Goal: Navigation & Orientation: Find specific page/section

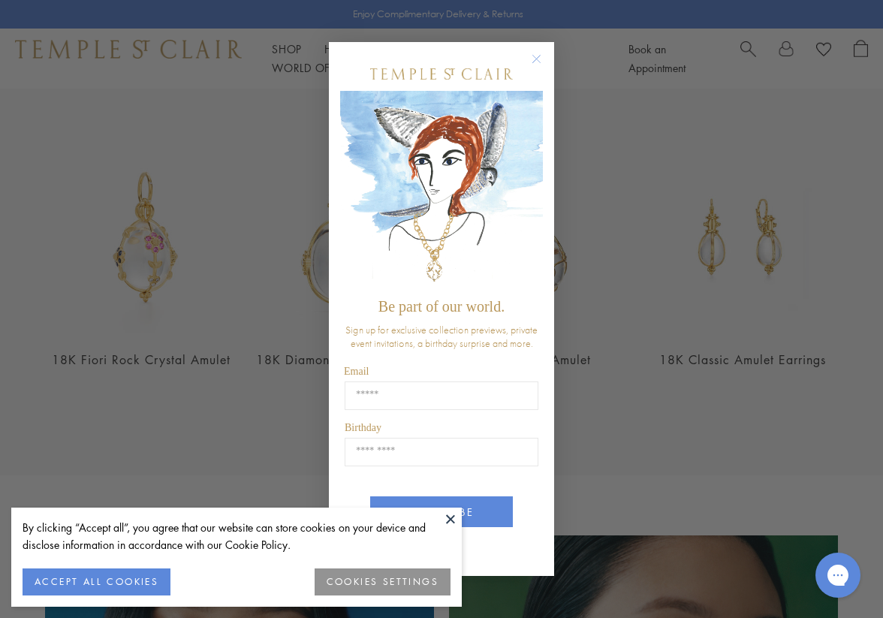
scroll to position [482, 0]
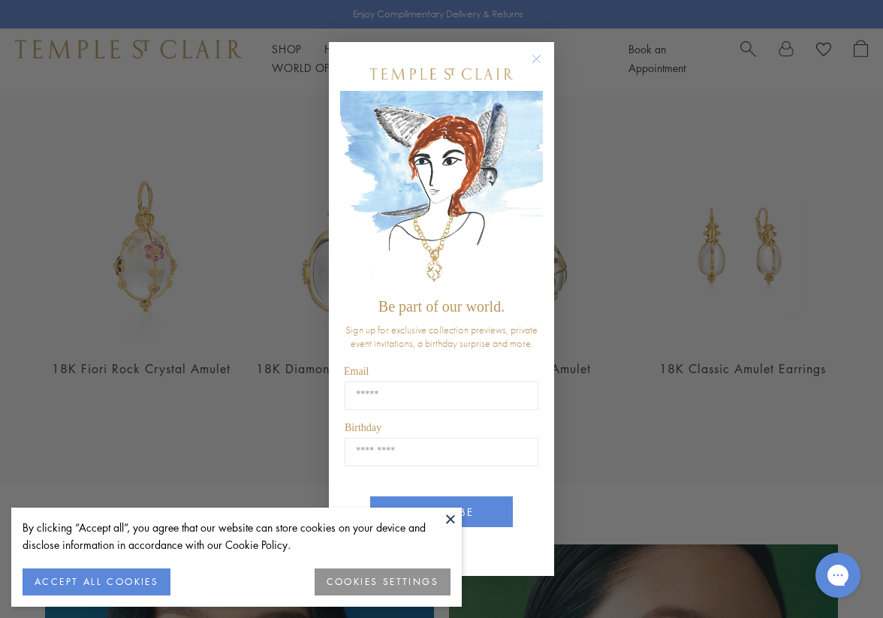
click at [532, 57] on circle "Close dialog" at bounding box center [537, 59] width 18 height 18
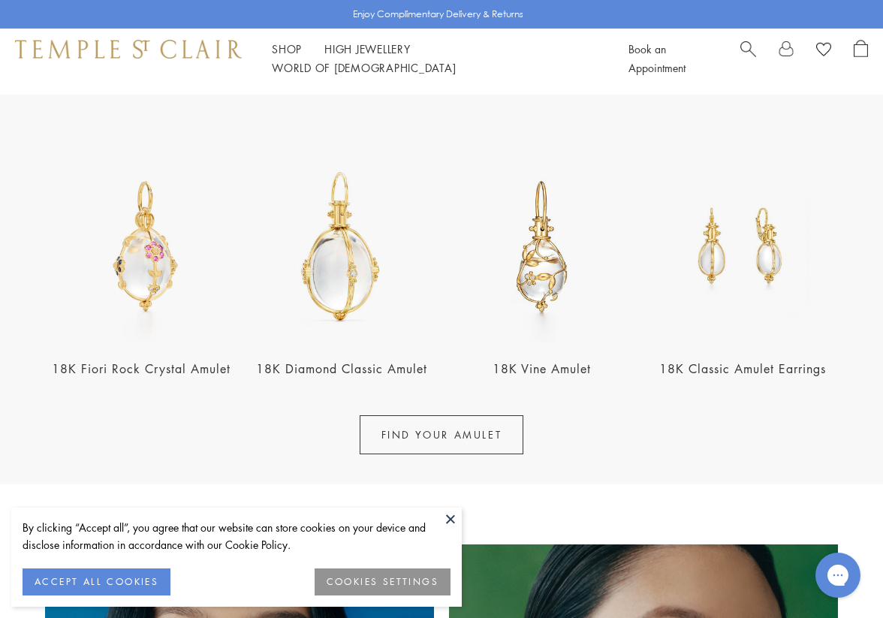
scroll to position [481, 0]
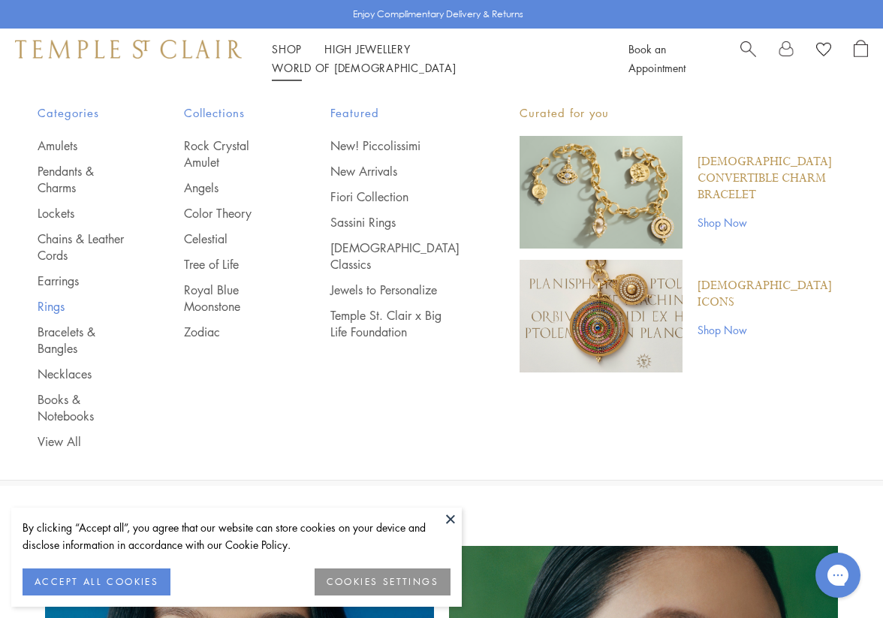
click at [51, 309] on link "Rings" at bounding box center [81, 306] width 86 height 17
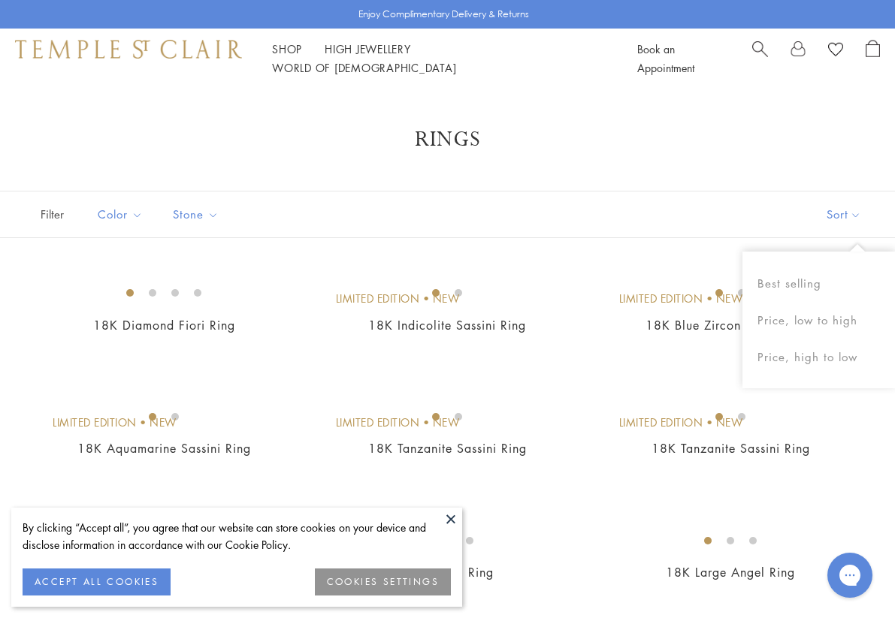
click at [458, 517] on button at bounding box center [450, 519] width 23 height 23
click at [449, 518] on button at bounding box center [450, 519] width 23 height 23
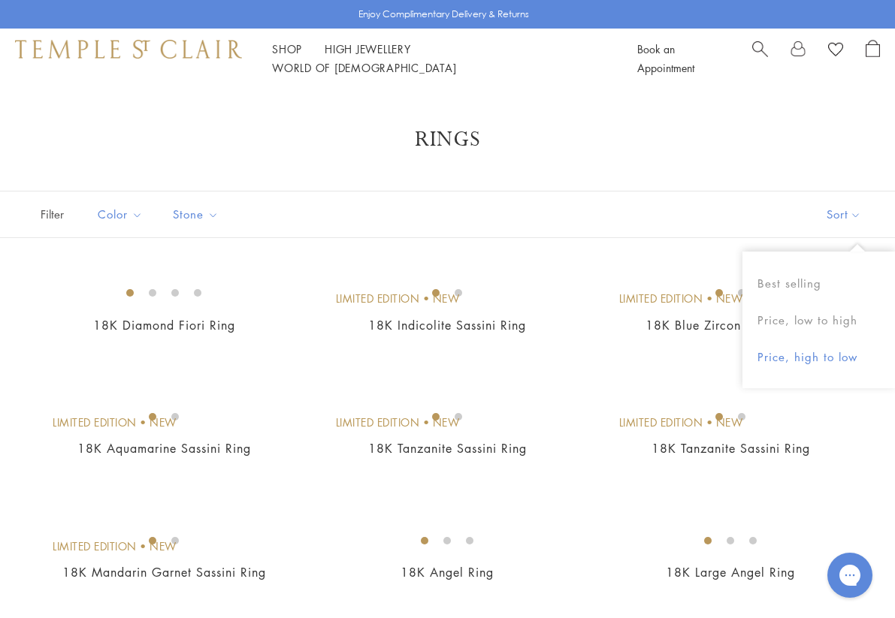
click at [808, 348] on button "Price, high to low" at bounding box center [818, 357] width 152 height 37
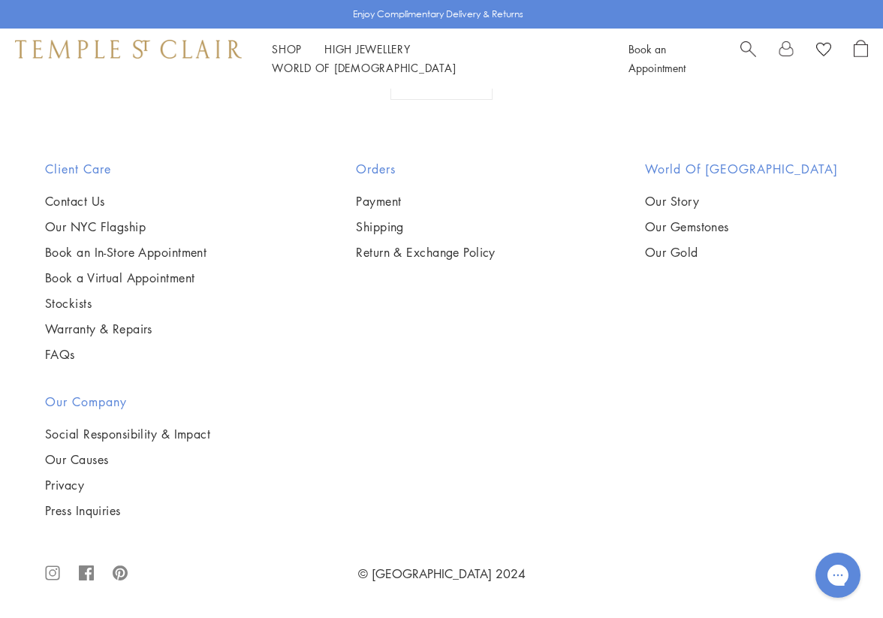
scroll to position [5527, 0]
